Goal: Find specific fact: Find specific fact

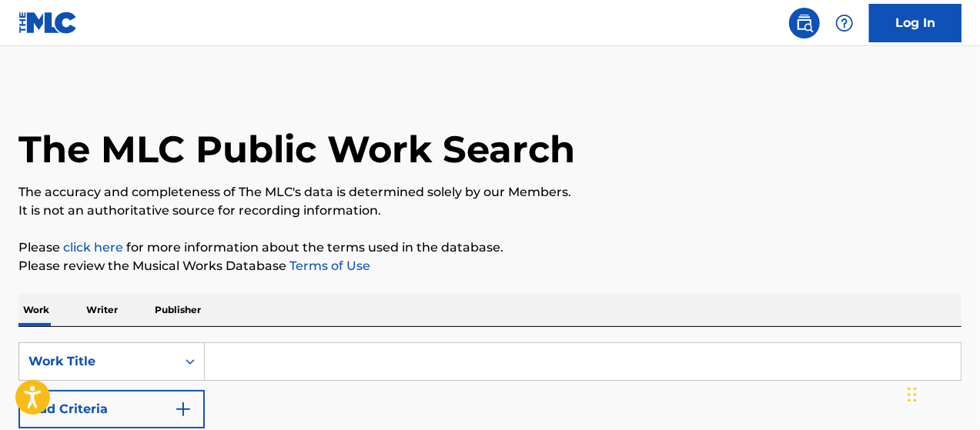
click at [243, 350] on input "Search Form" at bounding box center [583, 361] width 756 height 37
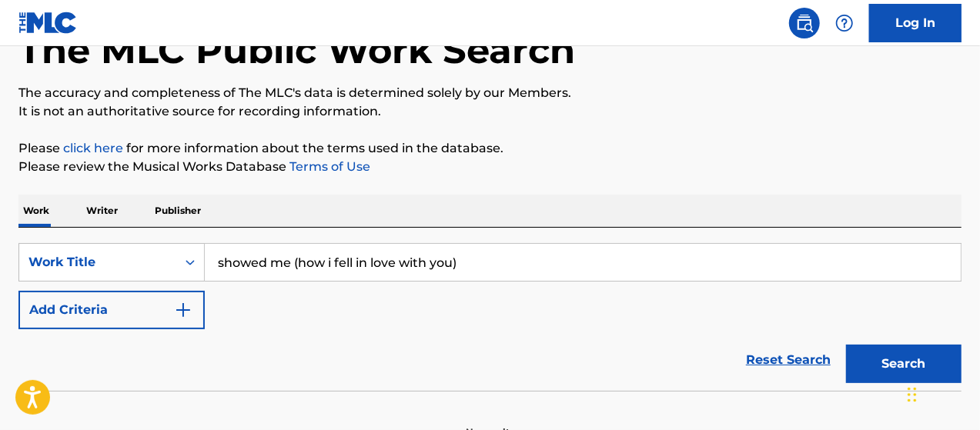
scroll to position [189, 0]
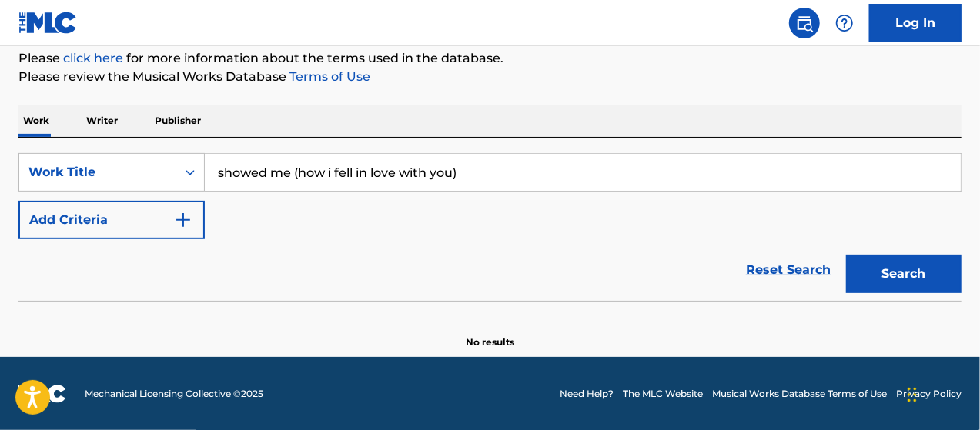
type input "showed me (how i fell in love with you)"
click at [183, 224] on img "Search Form" at bounding box center [183, 220] width 18 height 18
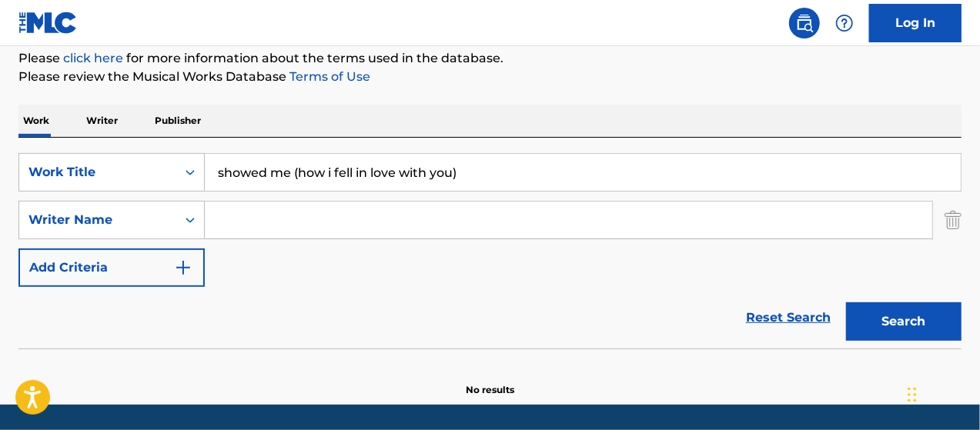
click at [233, 227] on input "Search Form" at bounding box center [568, 220] width 727 height 37
click at [846, 302] on button "Search" at bounding box center [903, 321] width 115 height 38
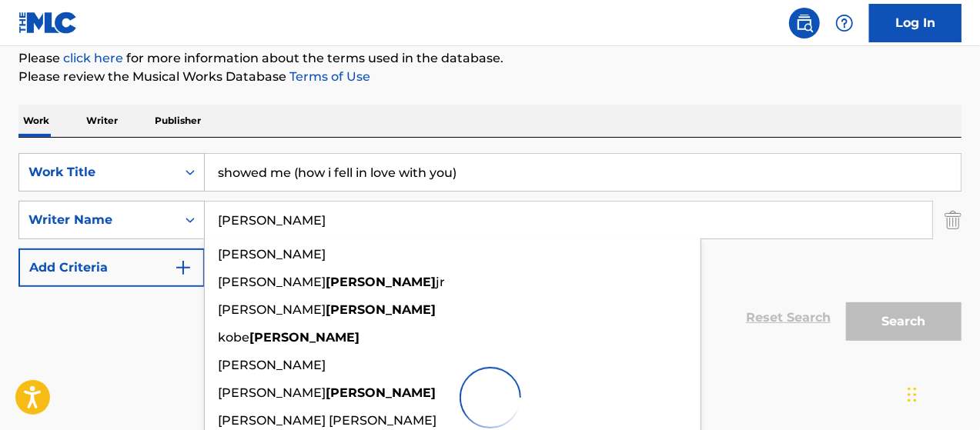
type input "[PERSON_NAME]"
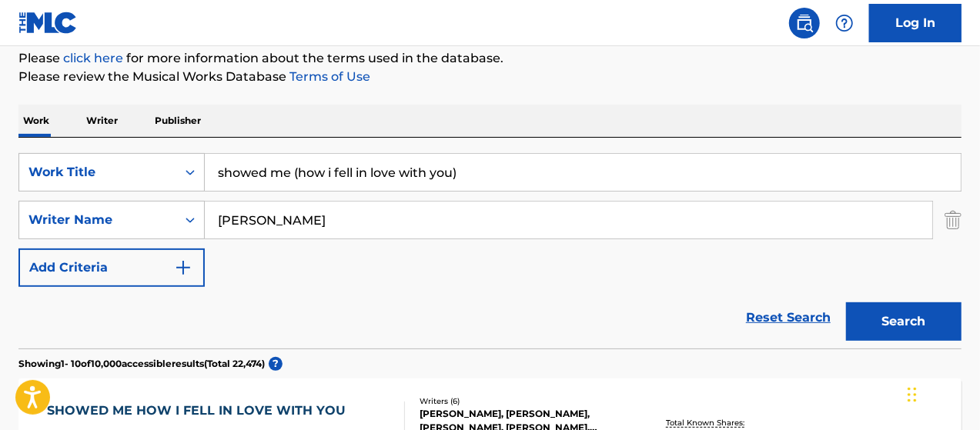
click at [926, 325] on button "Search" at bounding box center [903, 321] width 115 height 38
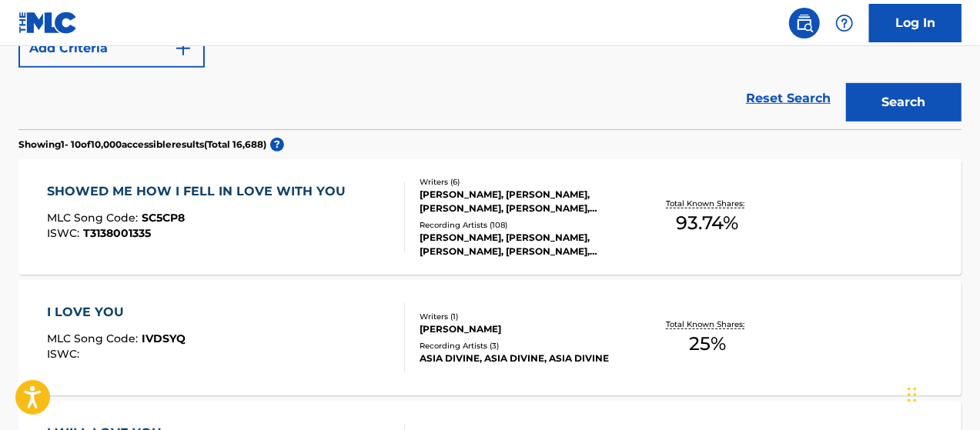
scroll to position [420, 0]
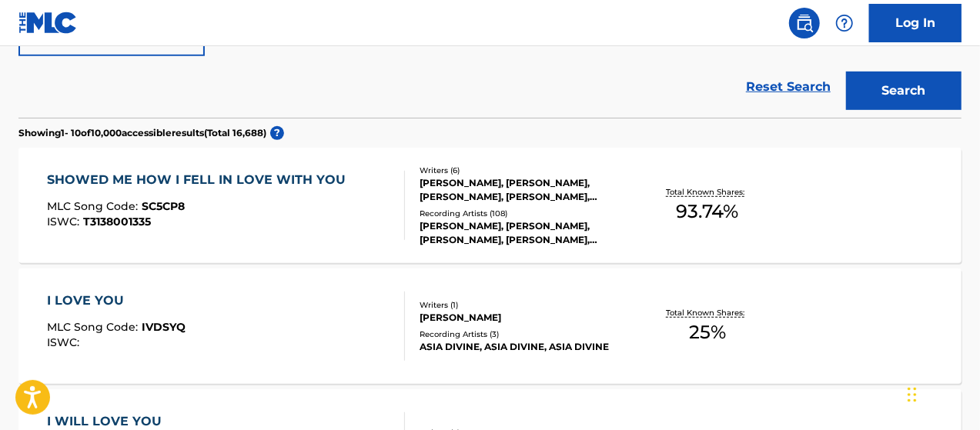
click at [298, 224] on div "ISWC : T3138001335" at bounding box center [200, 222] width 306 height 12
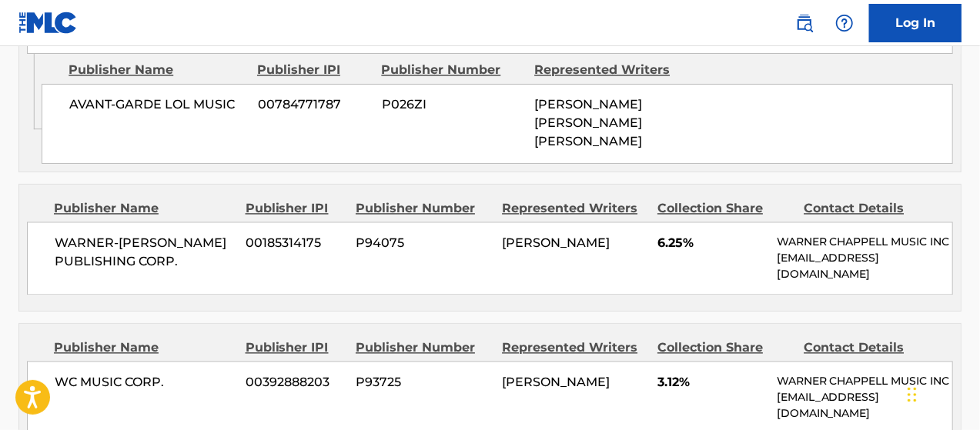
scroll to position [1539, 0]
